Goal: Unclear

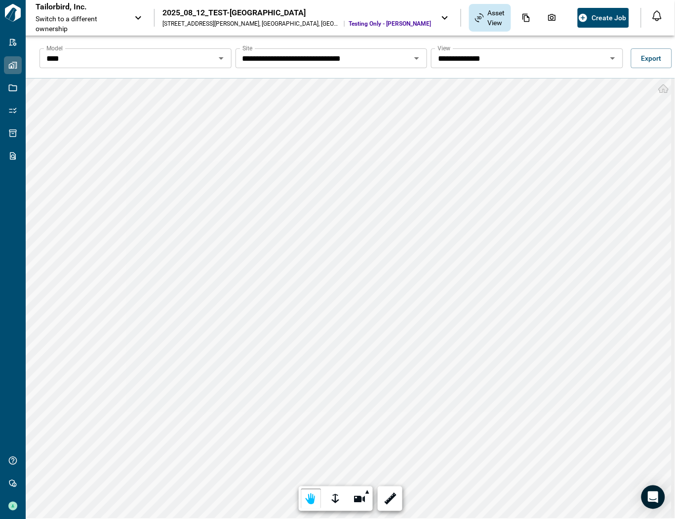
click at [122, 0] on div "Tailorbird, Inc. Switch to a different ownership 2025_08_12_TEST-AVALON FALLS […" at bounding box center [337, 18] width 675 height 36
